Goal: Navigation & Orientation: Find specific page/section

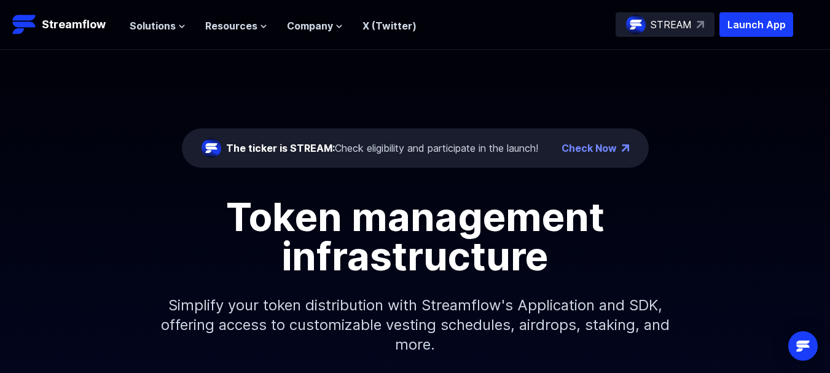
click at [672, 20] on p "STREAM" at bounding box center [671, 24] width 41 height 15
click at [607, 148] on link "Check Now" at bounding box center [589, 148] width 55 height 15
click at [336, 26] on icon at bounding box center [339, 26] width 7 height 7
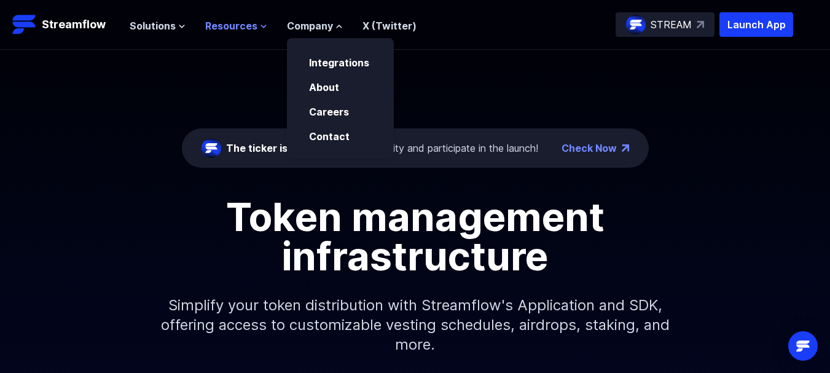
click at [261, 25] on icon at bounding box center [263, 26] width 7 height 7
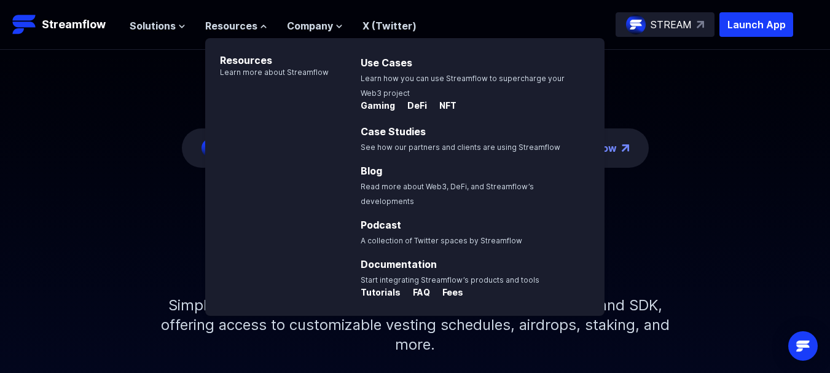
click at [648, 89] on div "The ticker is STREAM: Check eligibility and participate in the launch! Check No…" at bounding box center [415, 212] width 830 height 325
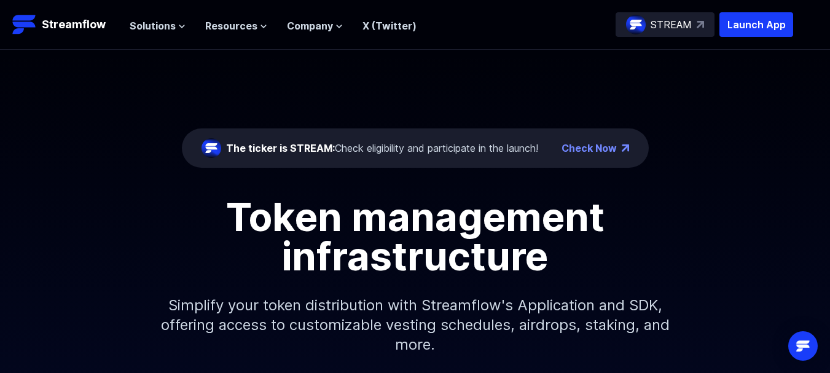
click at [679, 22] on p "STREAM" at bounding box center [671, 24] width 41 height 15
click at [162, 24] on span "Solutions" at bounding box center [153, 25] width 46 height 15
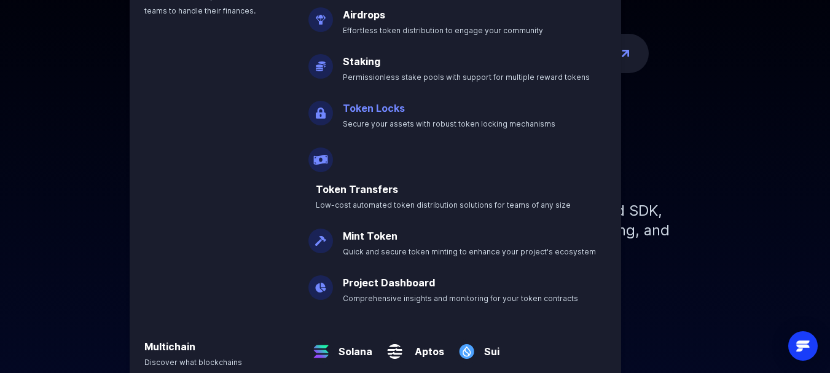
scroll to position [123, 0]
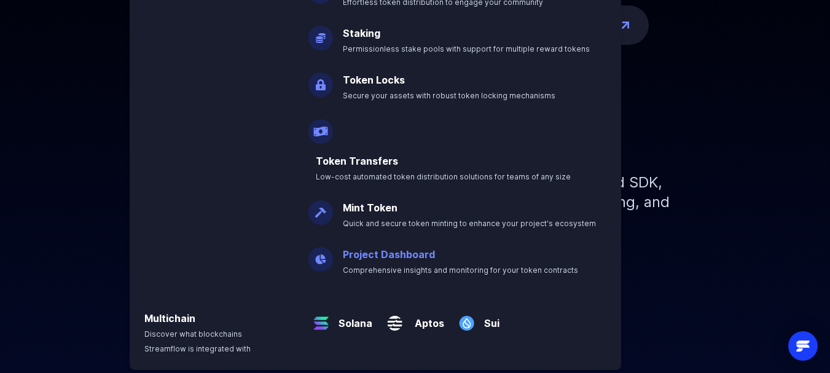
click at [401, 248] on link "Project Dashboard" at bounding box center [389, 254] width 92 height 12
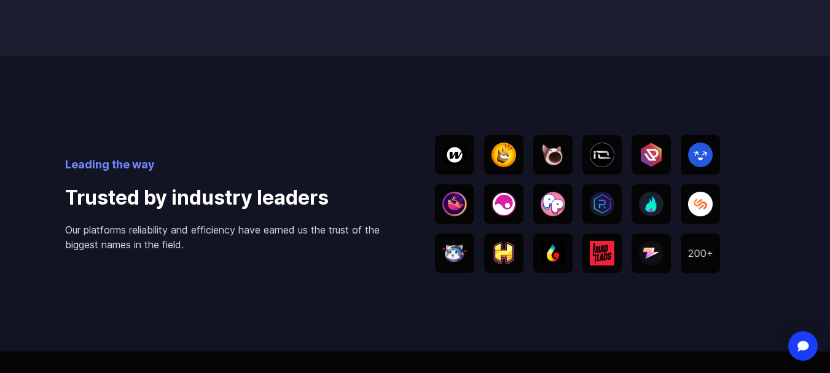
scroll to position [2336, 0]
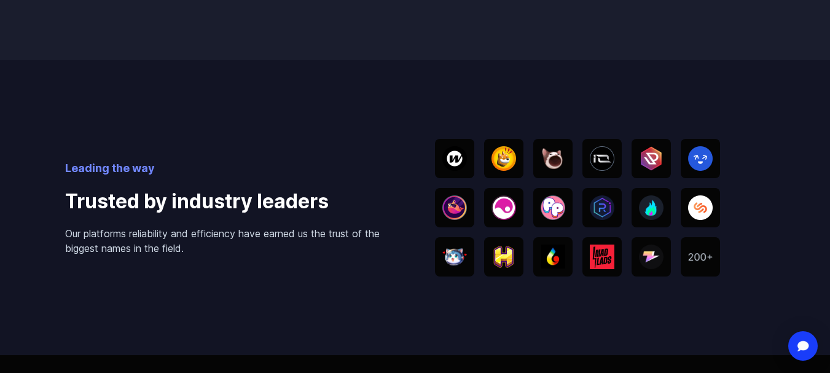
click at [702, 255] on img at bounding box center [700, 257] width 25 height 8
